Goal: Book appointment/travel/reservation

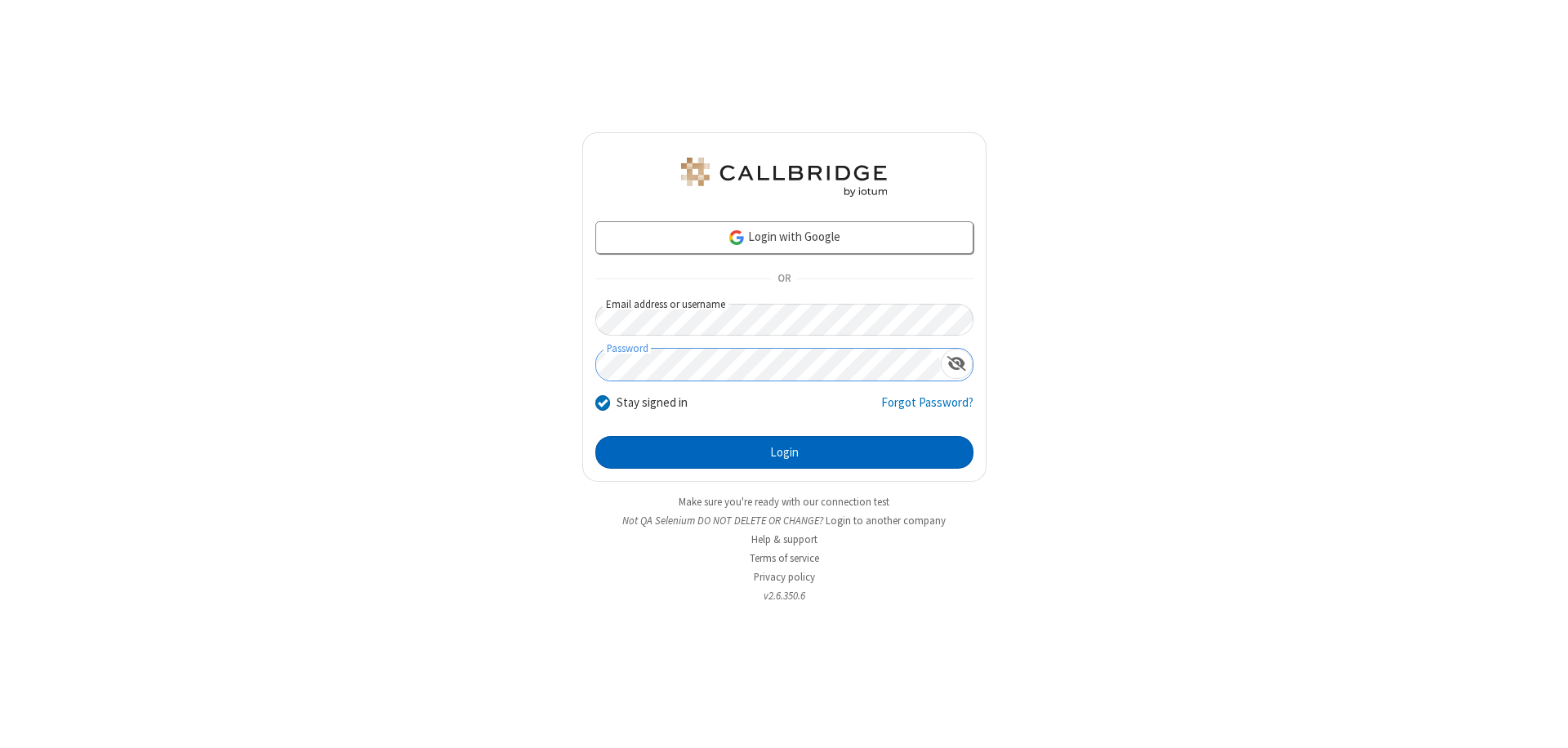
click at [784, 453] on button "Login" at bounding box center [784, 453] width 378 height 33
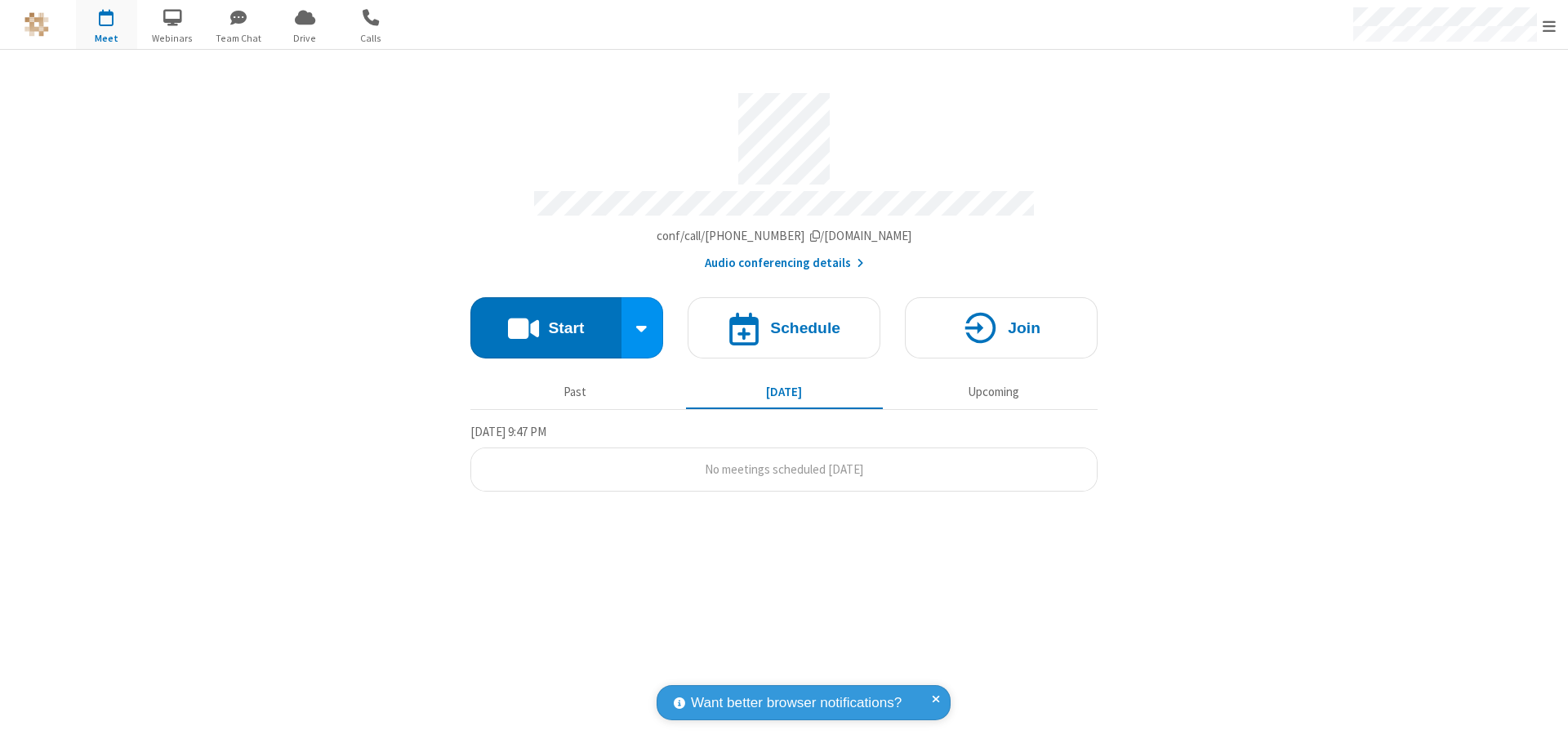
click at [1549, 25] on span "Open menu" at bounding box center [1549, 26] width 13 height 16
click at [106, 24] on span "button" at bounding box center [106, 17] width 61 height 28
click at [784, 320] on h4 "Schedule" at bounding box center [805, 328] width 70 height 16
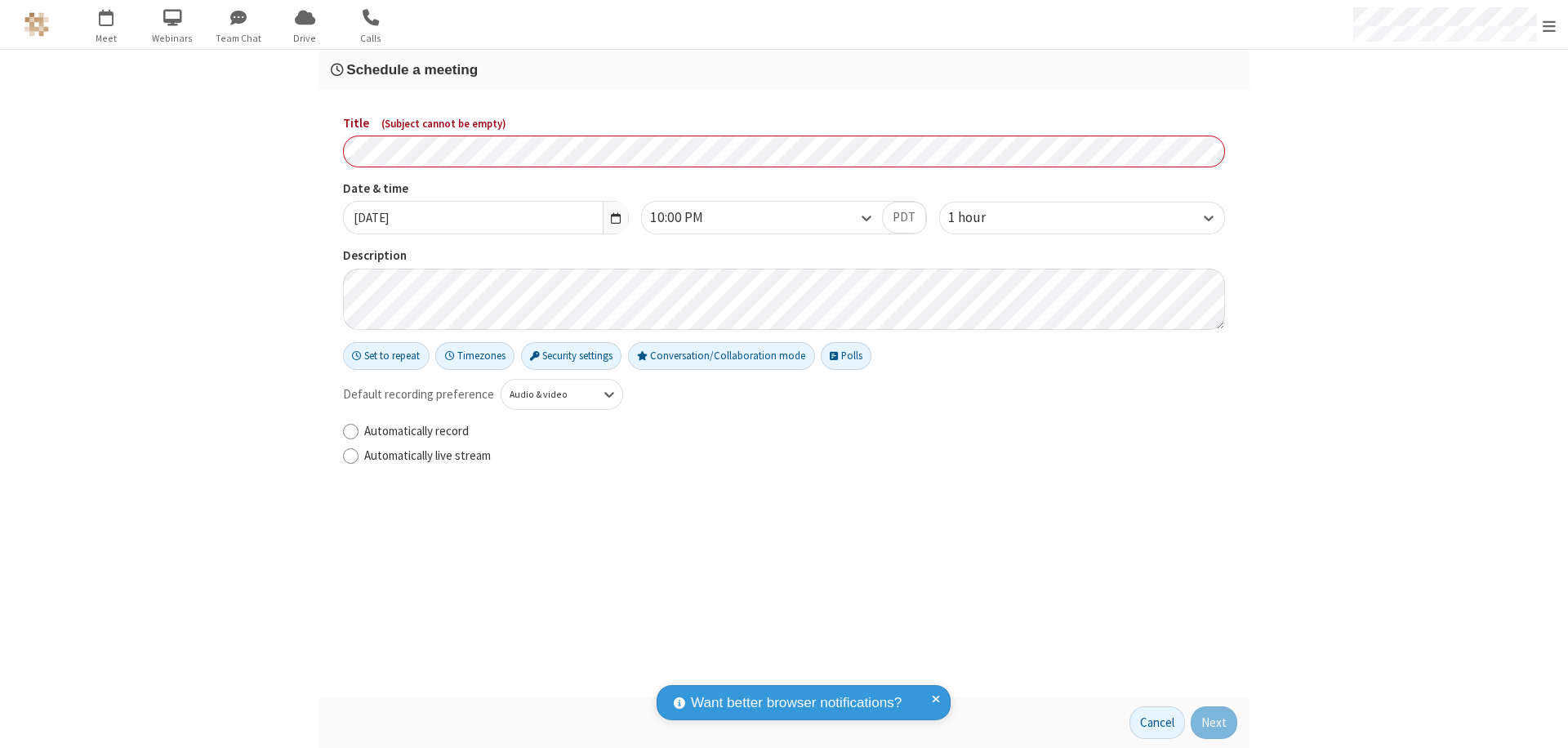
click at [784, 69] on h3 "Schedule a meeting" at bounding box center [784, 70] width 907 height 16
